Goal: Obtain resource: Obtain resource

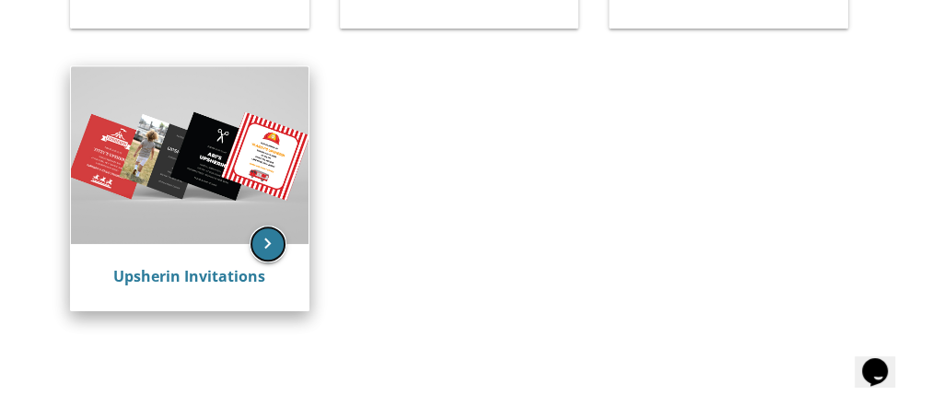
click at [259, 245] on icon "keyboard_arrow_right" at bounding box center [268, 244] width 37 height 37
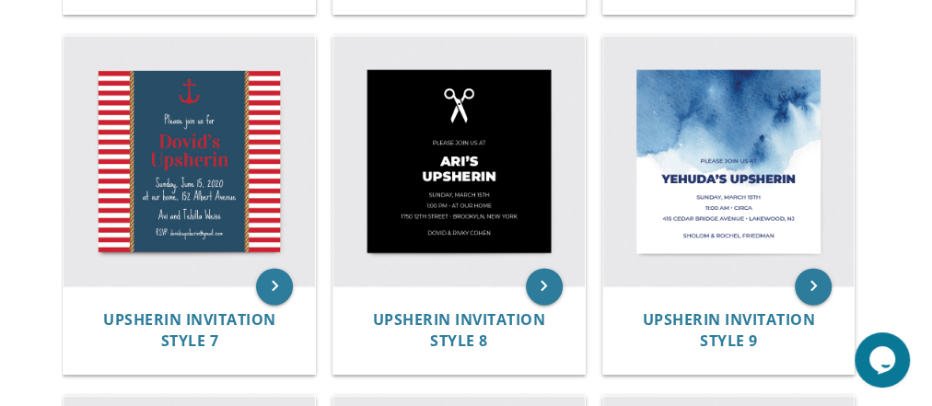
scroll to position [1091, 0]
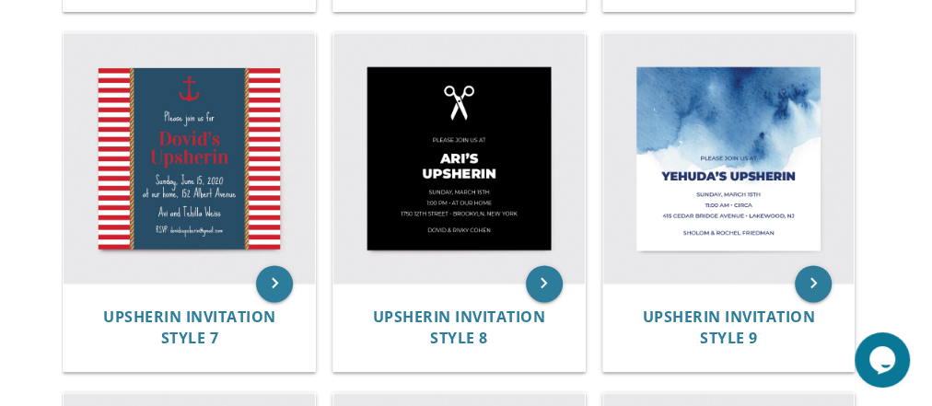
drag, startPoint x: 942, startPoint y: 73, endPoint x: 942, endPoint y: 260, distance: 186.9
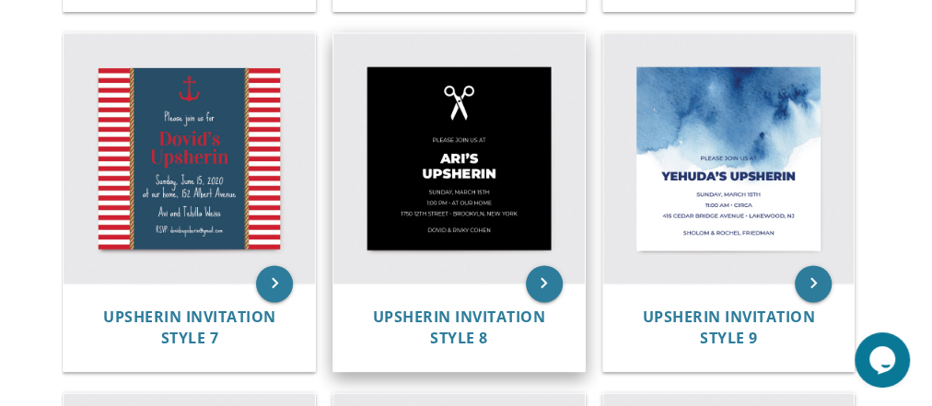
click at [446, 150] on img at bounding box center [458, 158] width 251 height 251
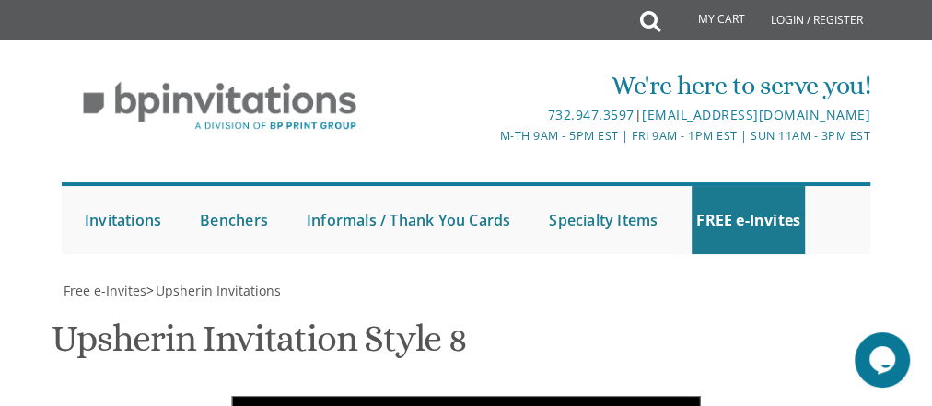
scroll to position [664, 0]
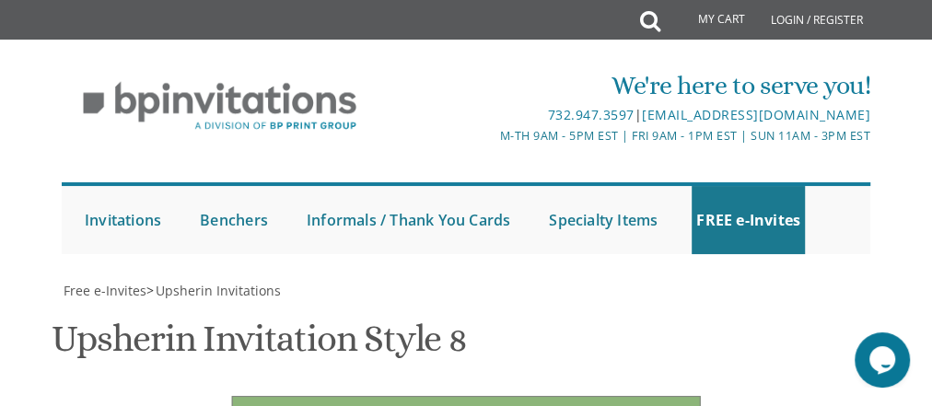
scroll to position [782, 0]
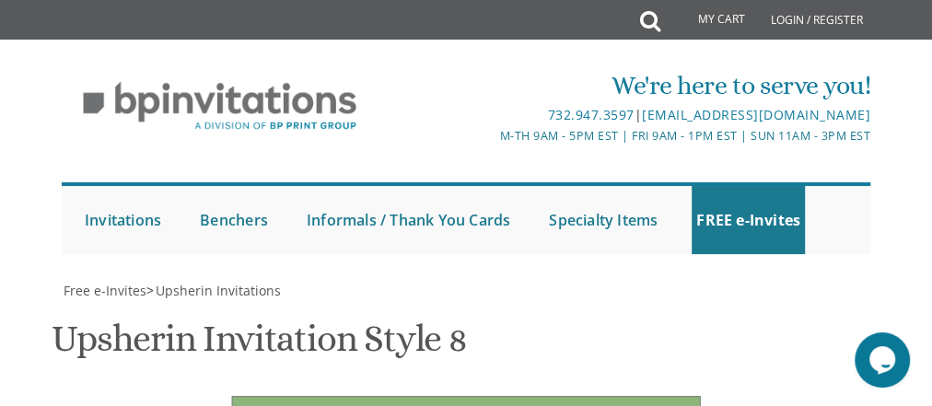
scroll to position [1042, 0]
drag, startPoint x: 379, startPoint y: 174, endPoint x: 363, endPoint y: 173, distance: 16.6
type textarea "[PERSON_NAME]'s Upsherin"
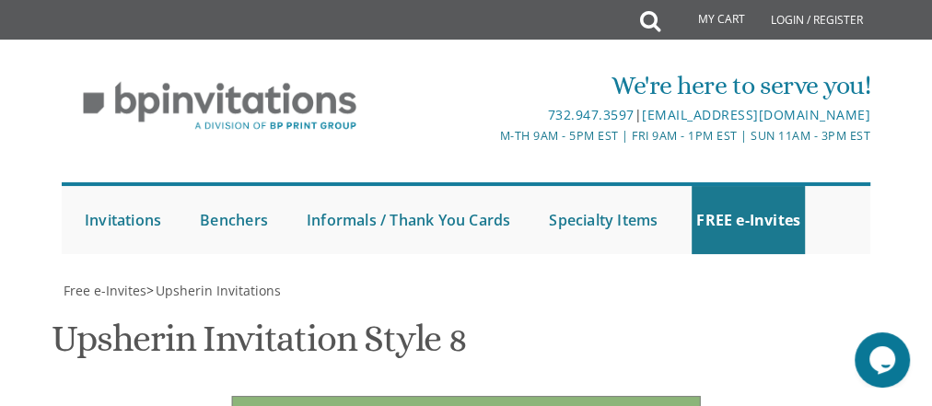
drag, startPoint x: 396, startPoint y: 239, endPoint x: 359, endPoint y: 238, distance: 36.8
drag, startPoint x: 453, startPoint y: 240, endPoint x: 445, endPoint y: 234, distance: 10.5
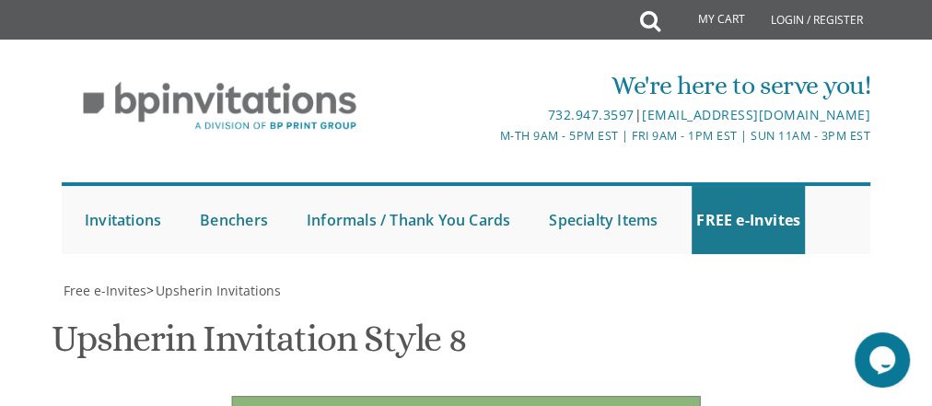
drag, startPoint x: 364, startPoint y: 258, endPoint x: 353, endPoint y: 258, distance: 11.1
drag, startPoint x: 360, startPoint y: 278, endPoint x: 466, endPoint y: 285, distance: 106.2
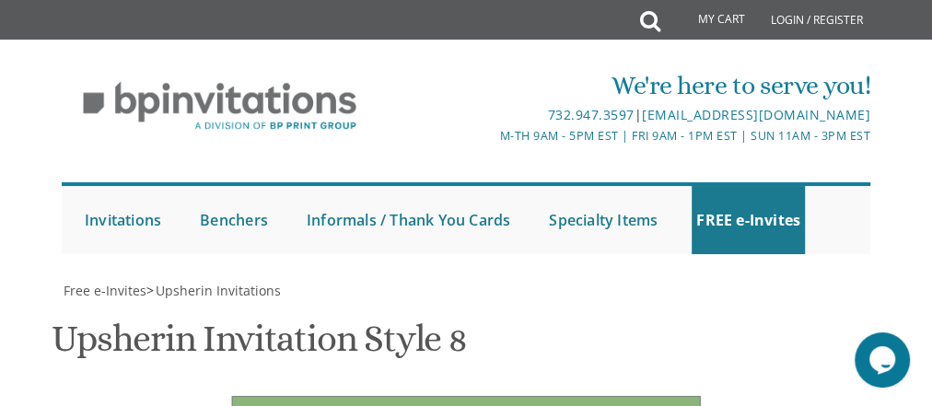
drag, startPoint x: 449, startPoint y: 283, endPoint x: 587, endPoint y: 291, distance: 137.5
type textarea "[DATE] 2:00 pm • at our home 1119 Aster Dr • Toms River, [GEOGRAPHIC_DATA]"
drag, startPoint x: 531, startPoint y: 225, endPoint x: 322, endPoint y: 192, distance: 211.5
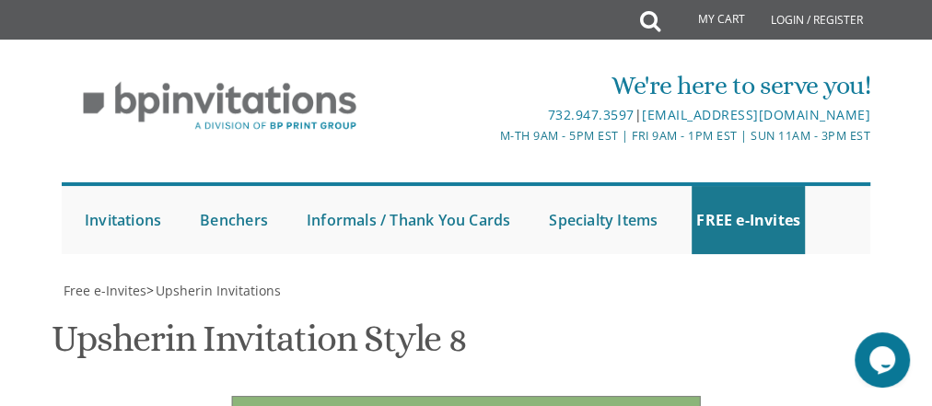
type textarea "Shalom & [PERSON_NAME]"
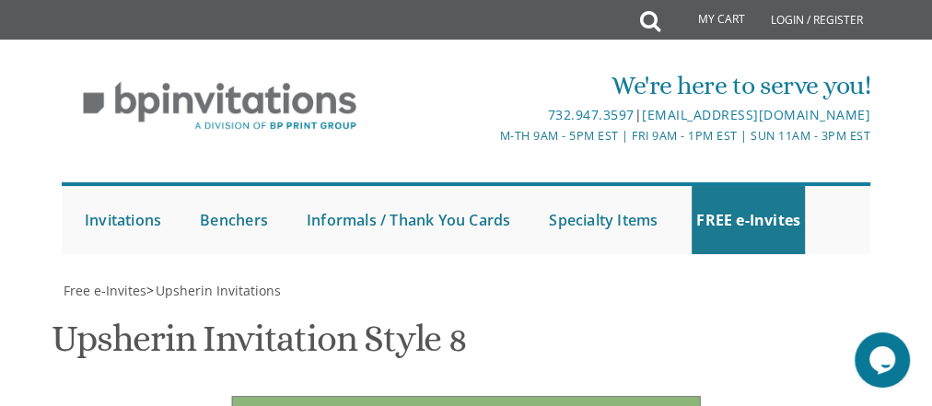
type input "[EMAIL_ADDRESS][DOMAIN_NAME]"
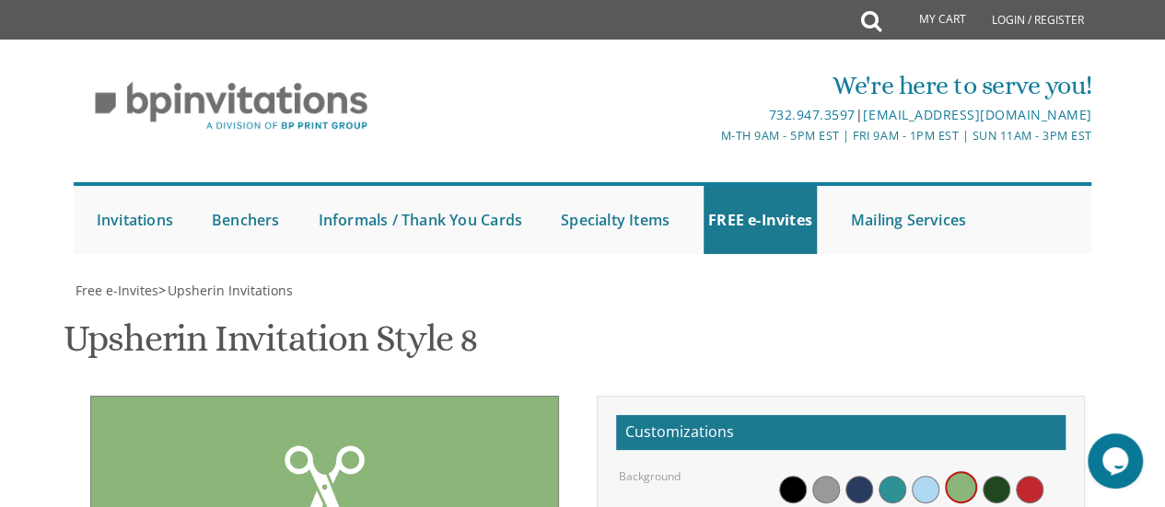
scroll to position [380, 0]
click at [936, 405] on span at bounding box center [926, 490] width 28 height 28
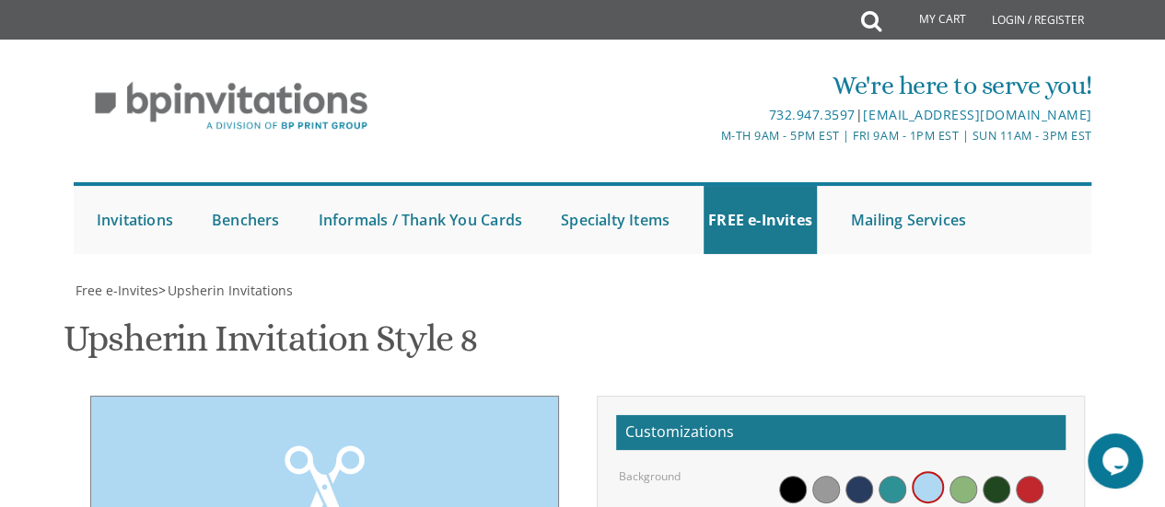
click at [871, 405] on span at bounding box center [859, 490] width 28 height 28
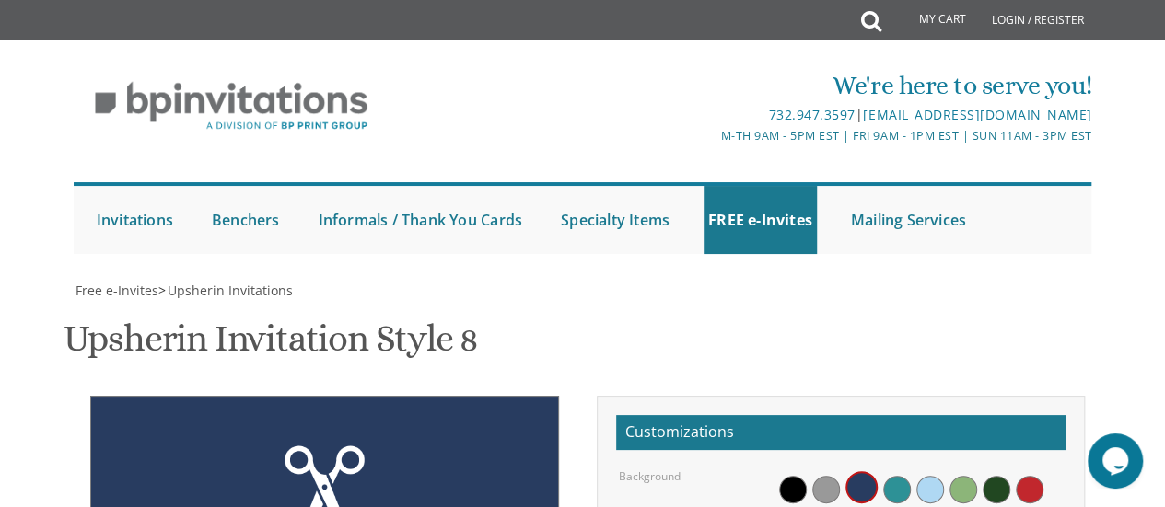
click at [897, 405] on span at bounding box center [897, 490] width 28 height 28
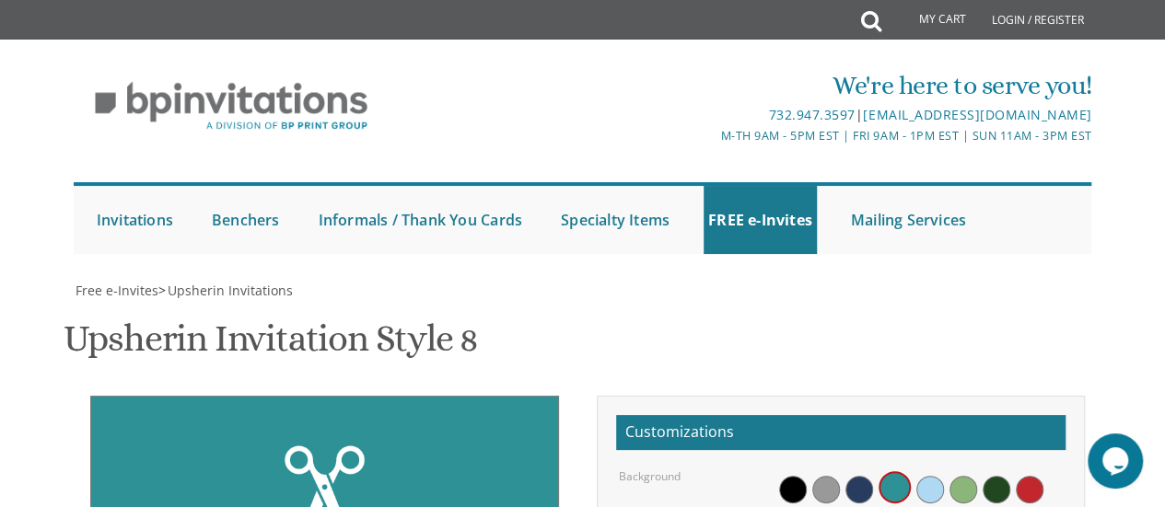
click at [942, 405] on span at bounding box center [997, 490] width 28 height 28
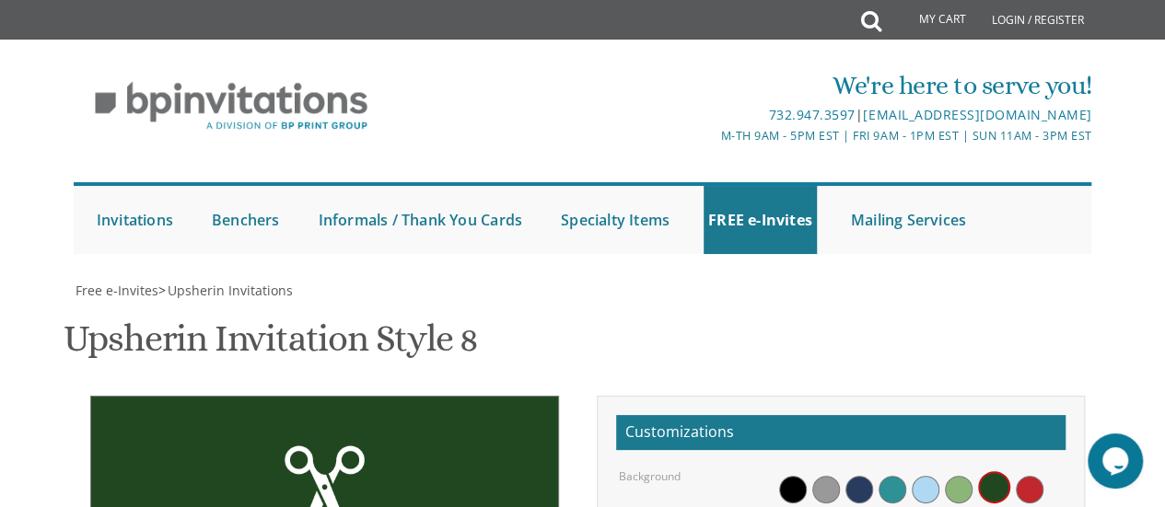
click at [942, 405] on span at bounding box center [959, 490] width 28 height 28
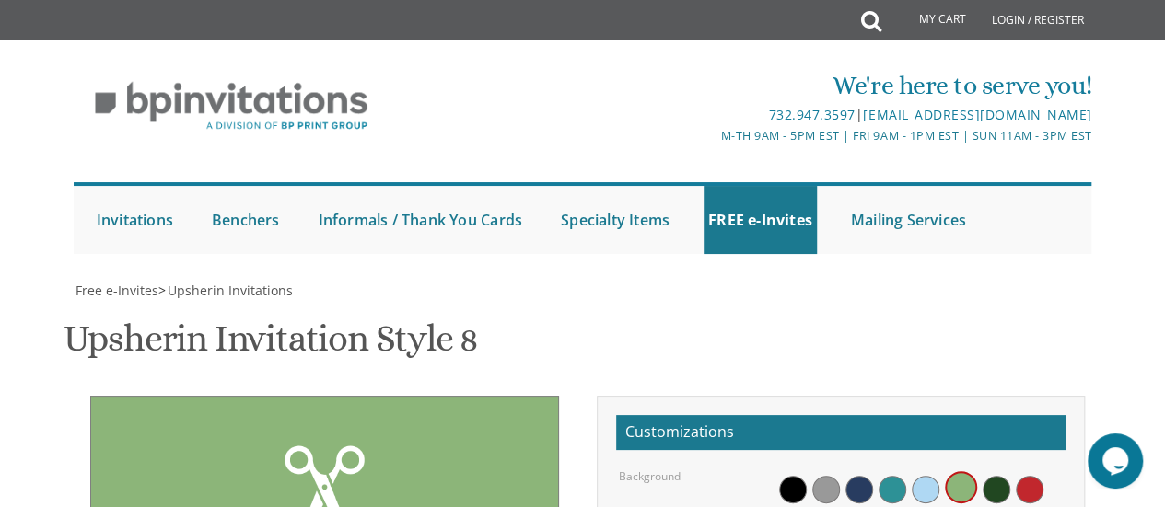
click at [942, 405] on span at bounding box center [997, 490] width 28 height 28
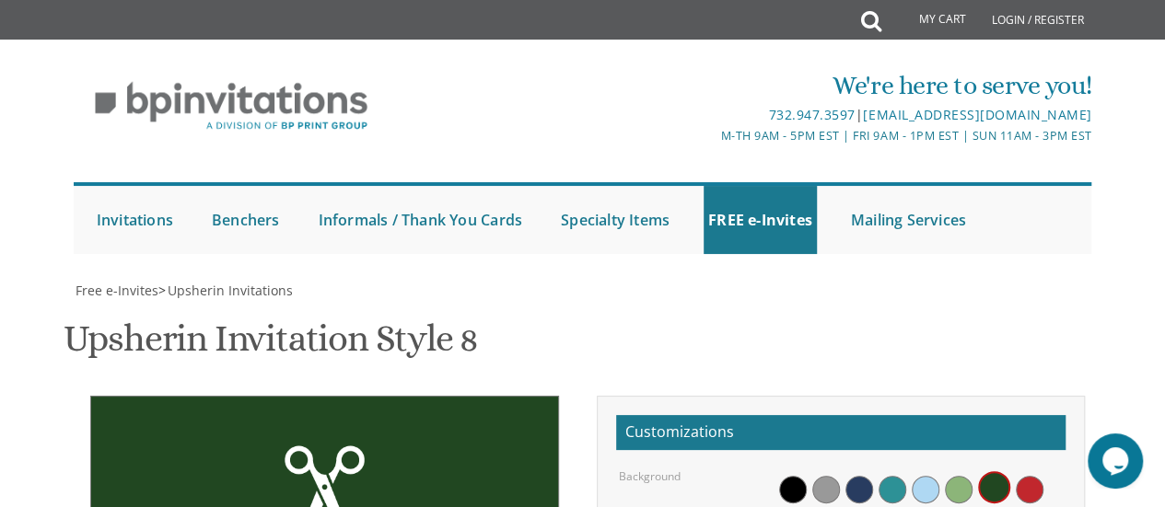
click at [942, 405] on span at bounding box center [1030, 490] width 28 height 28
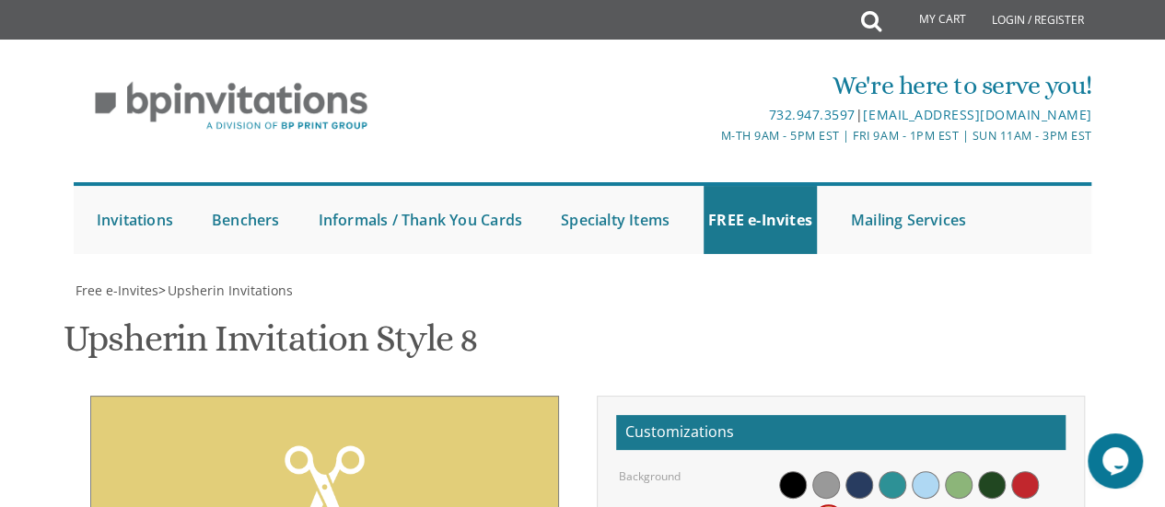
click at [774, 405] on div at bounding box center [920, 504] width 314 height 71
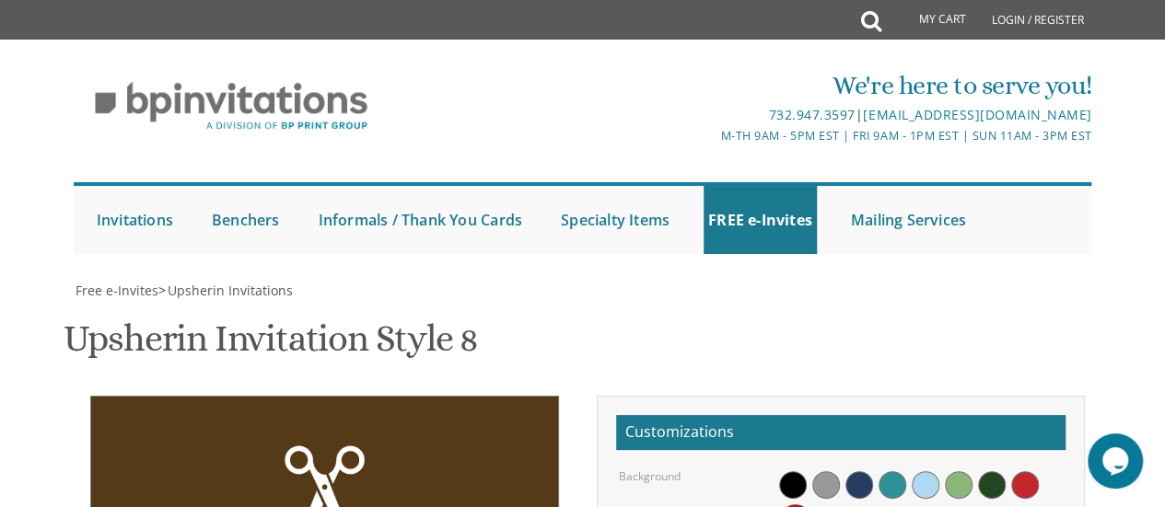
click at [942, 405] on span at bounding box center [992, 486] width 28 height 28
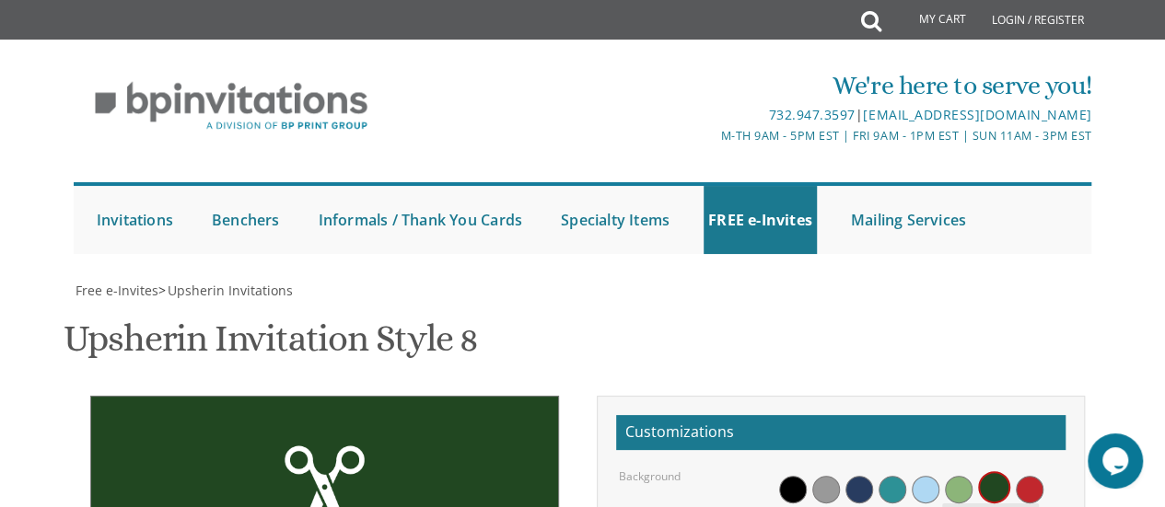
click at [942, 405] on span at bounding box center [959, 490] width 28 height 28
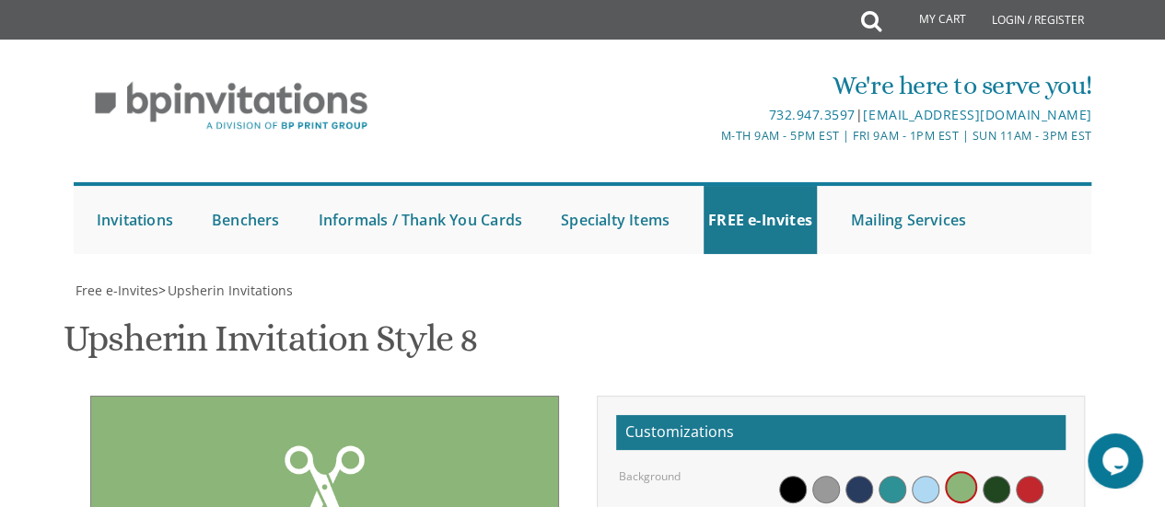
click at [942, 405] on span at bounding box center [997, 490] width 28 height 28
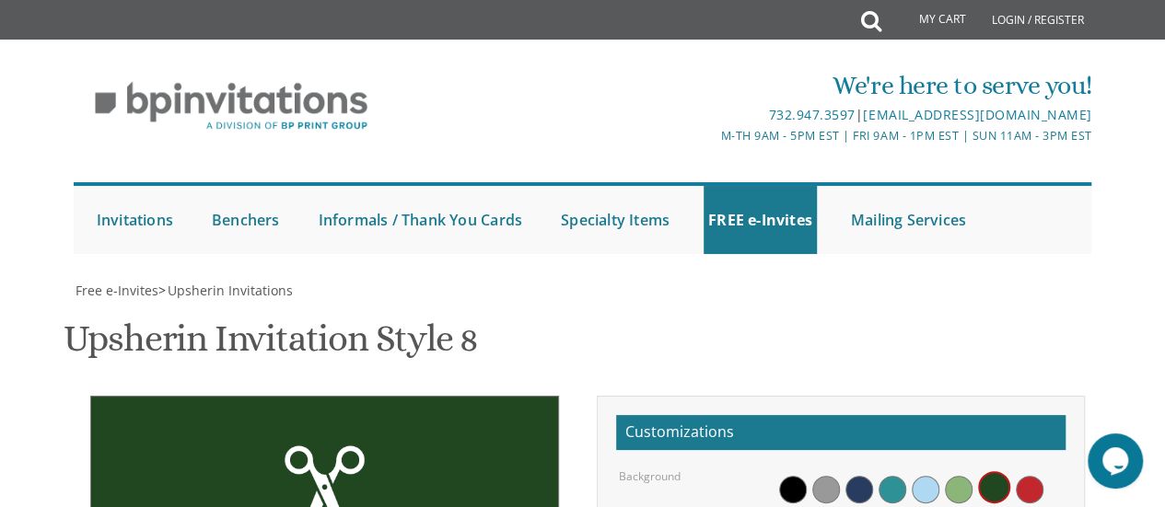
click at [942, 405] on div at bounding box center [919, 504] width 286 height 71
click at [942, 405] on span at bounding box center [994, 488] width 32 height 32
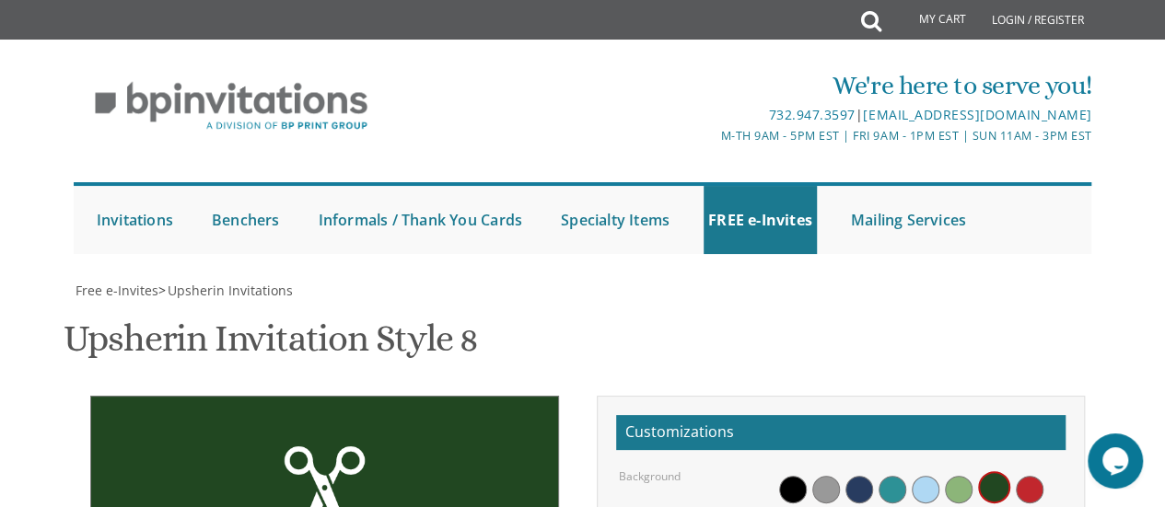
type textarea "[DATE] 2:00 pm • at our home 1119 Aster Dr • Toms River, [GEOGRAPHIC_DATA]"
